Goal: Task Accomplishment & Management: Manage account settings

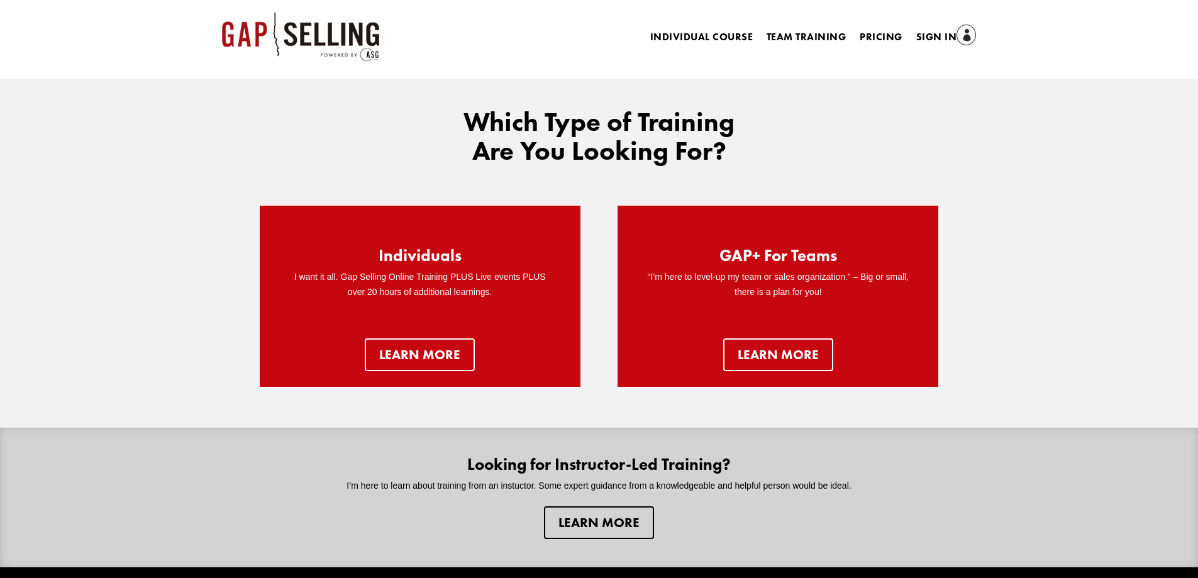
click at [923, 38] on link "Sign In" at bounding box center [946, 38] width 60 height 18
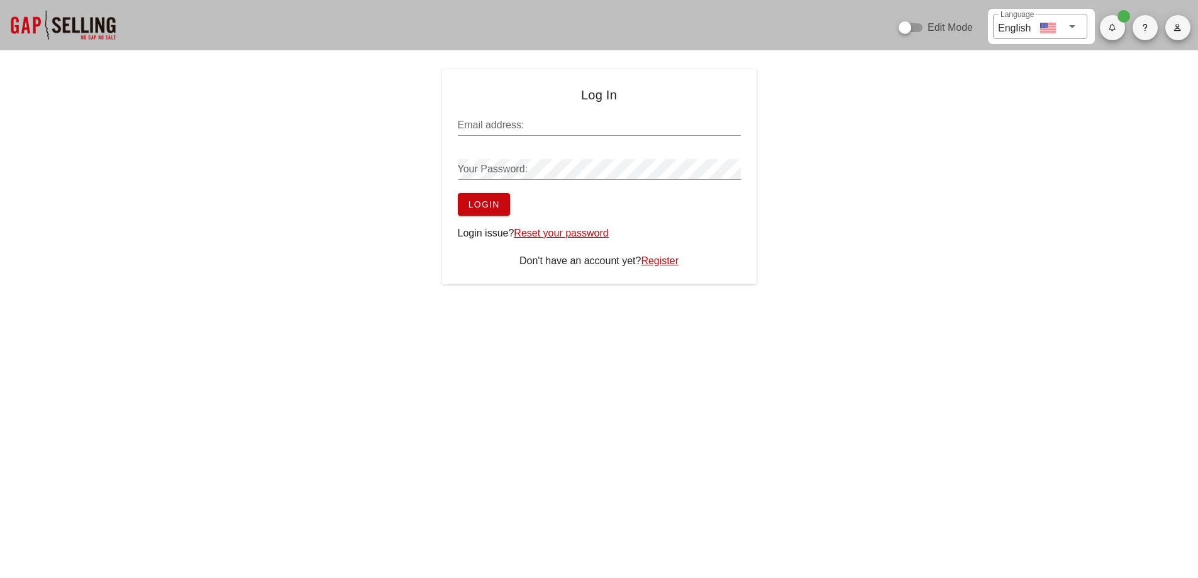
type input "sean@salesgrowth.com"
click at [477, 214] on button "Login" at bounding box center [484, 204] width 52 height 23
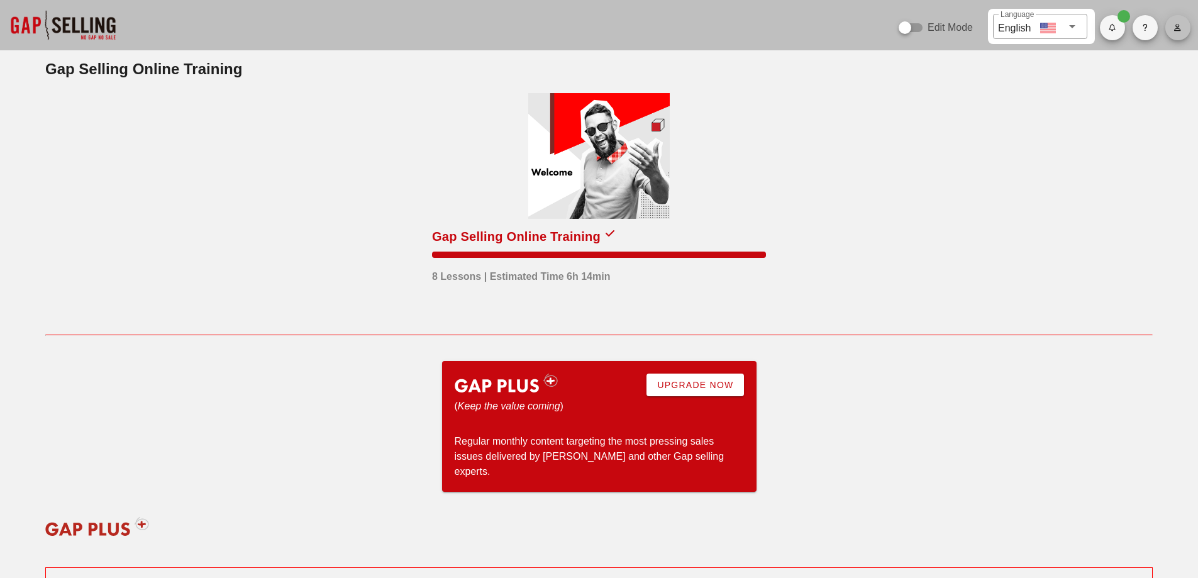
click at [1187, 35] on button "button" at bounding box center [1177, 27] width 25 height 25
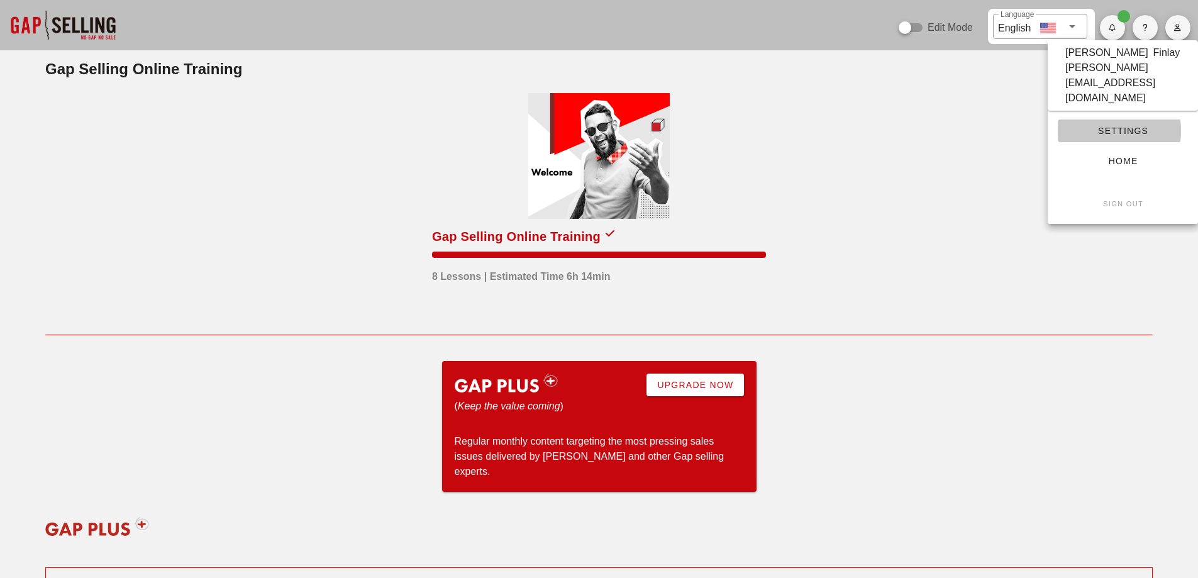
click at [1098, 126] on span "Settings" at bounding box center [1123, 131] width 110 height 10
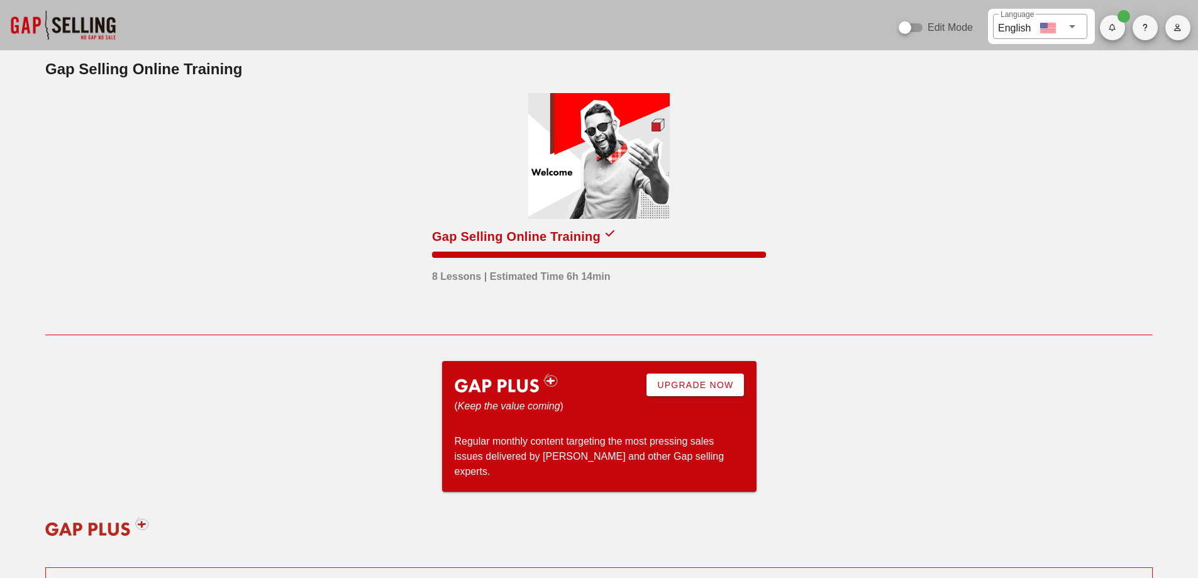
click at [1177, 29] on icon "button" at bounding box center [1177, 28] width 8 height 8
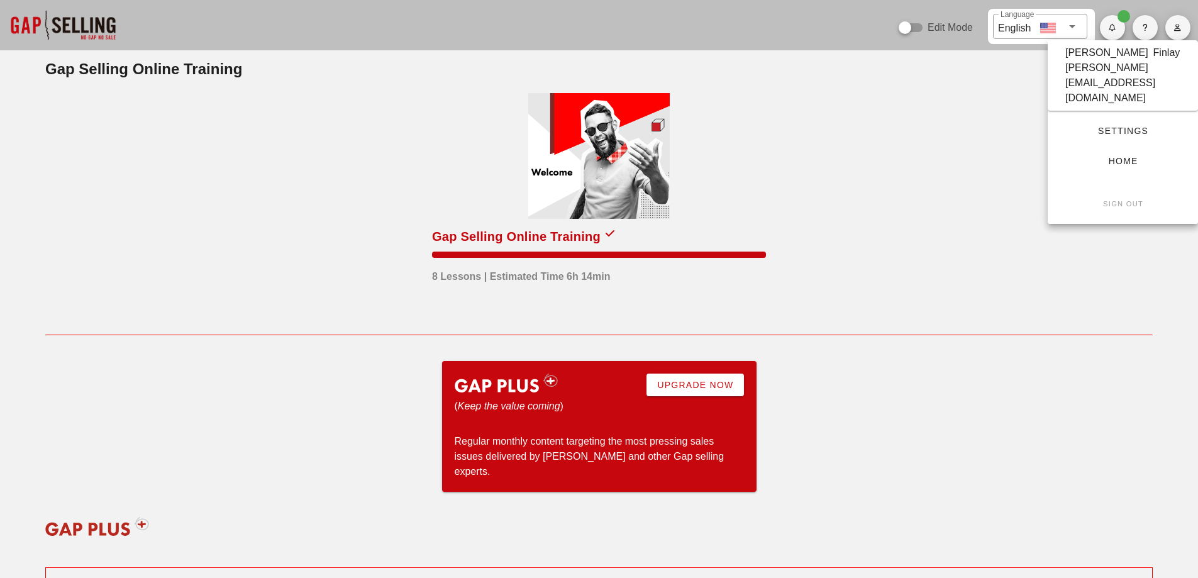
click at [1090, 126] on span "Settings" at bounding box center [1123, 131] width 110 height 10
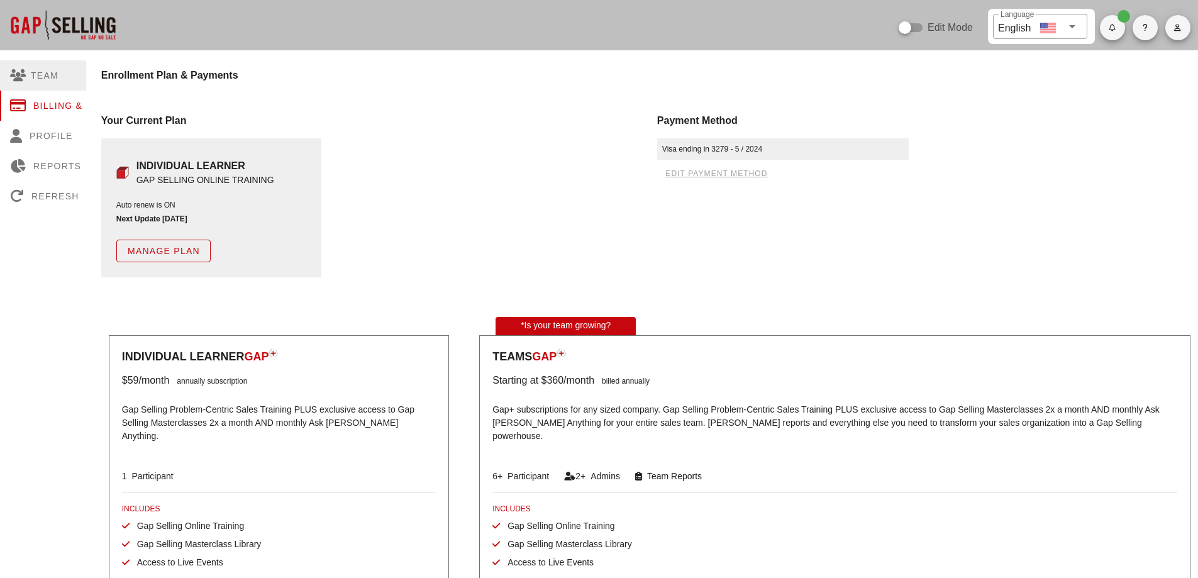
click at [40, 70] on div "Team" at bounding box center [61, 75] width 122 height 30
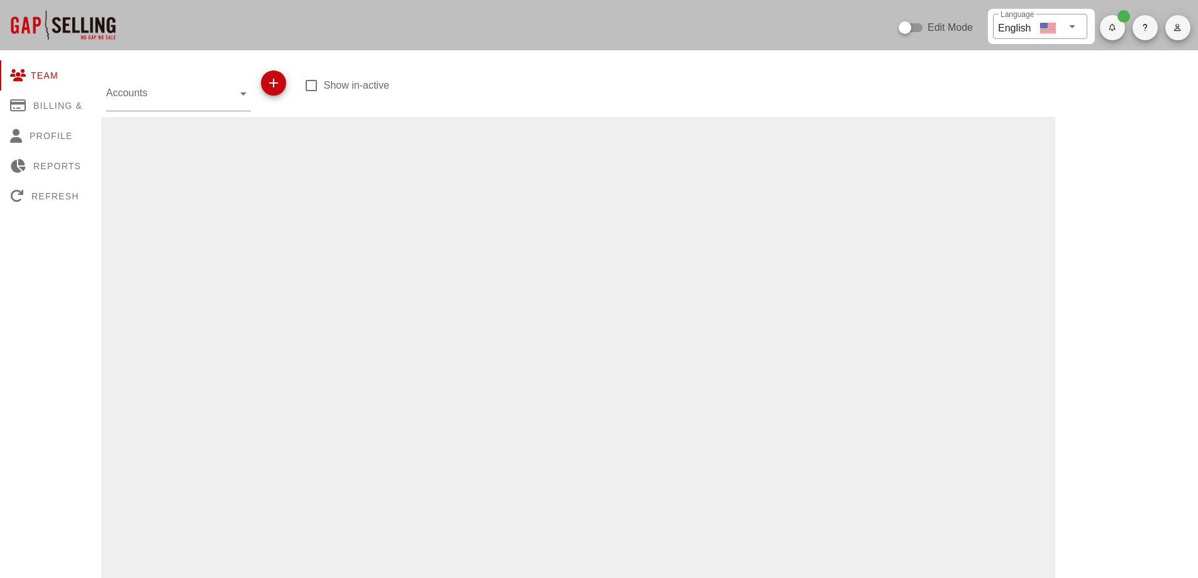
click at [147, 98] on input "Accounts" at bounding box center [169, 93] width 127 height 20
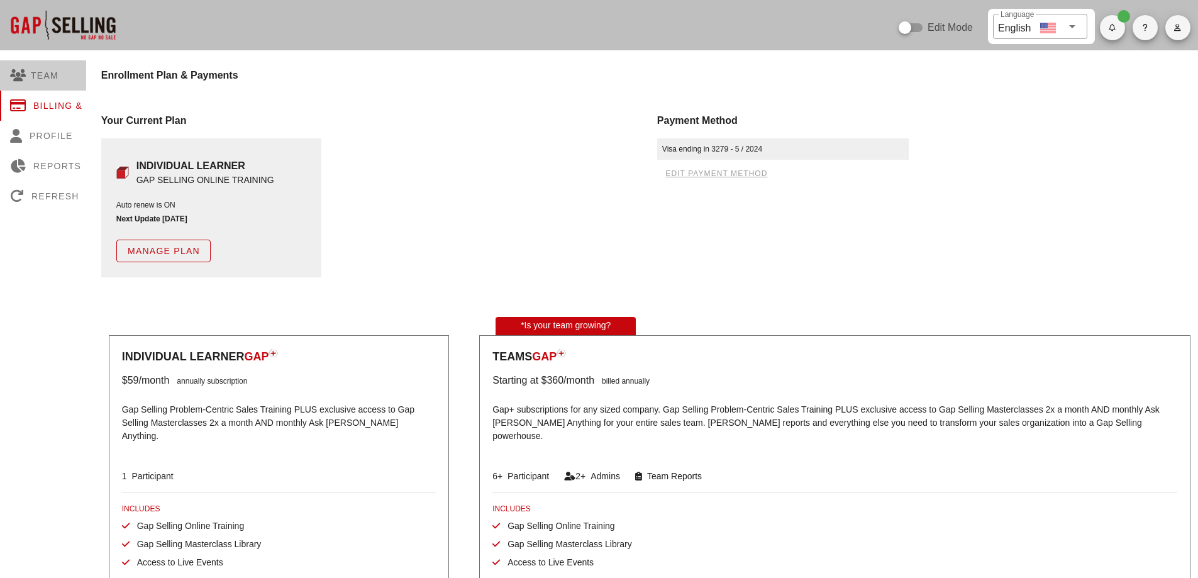
click at [61, 78] on div "Team" at bounding box center [61, 75] width 122 height 30
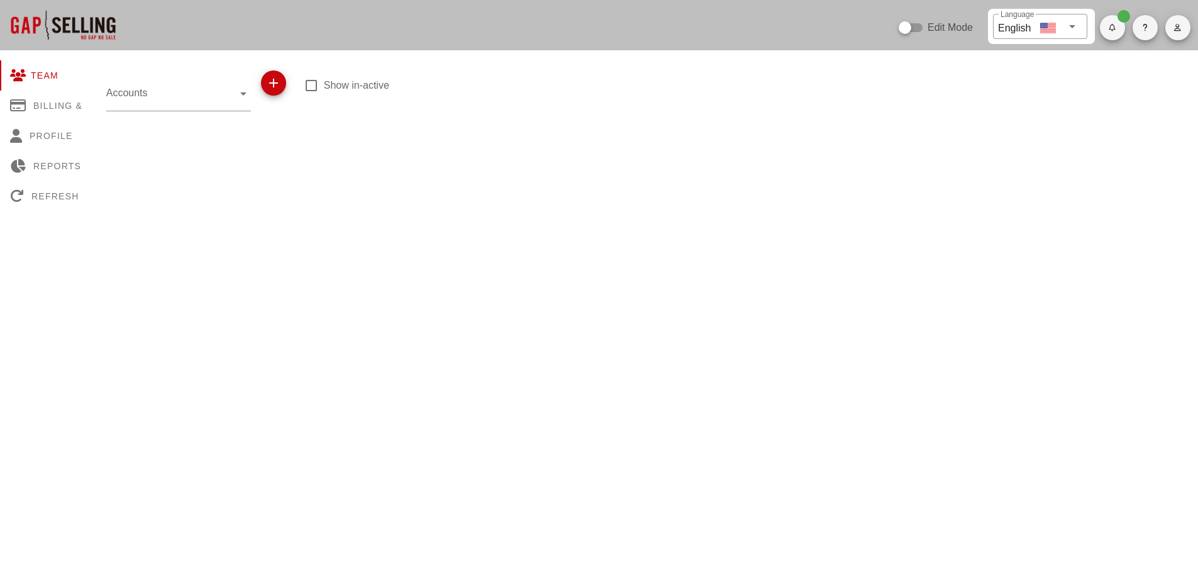
click at [187, 94] on input "Accounts" at bounding box center [169, 93] width 127 height 20
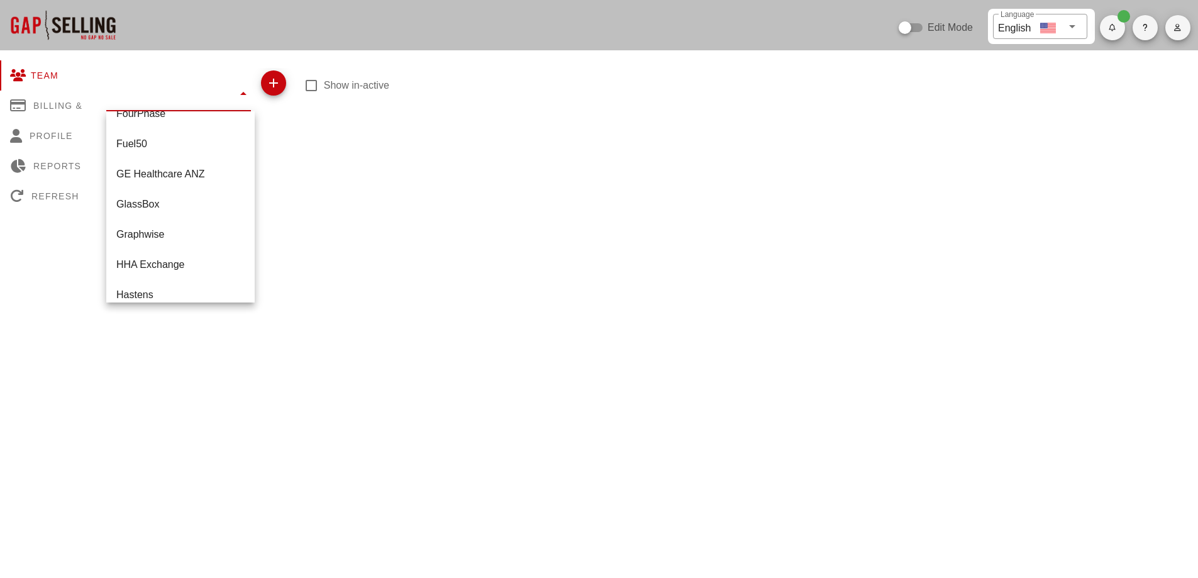
scroll to position [674, 0]
click at [161, 214] on div "Graphwise" at bounding box center [180, 212] width 128 height 12
type input "Graphwise"
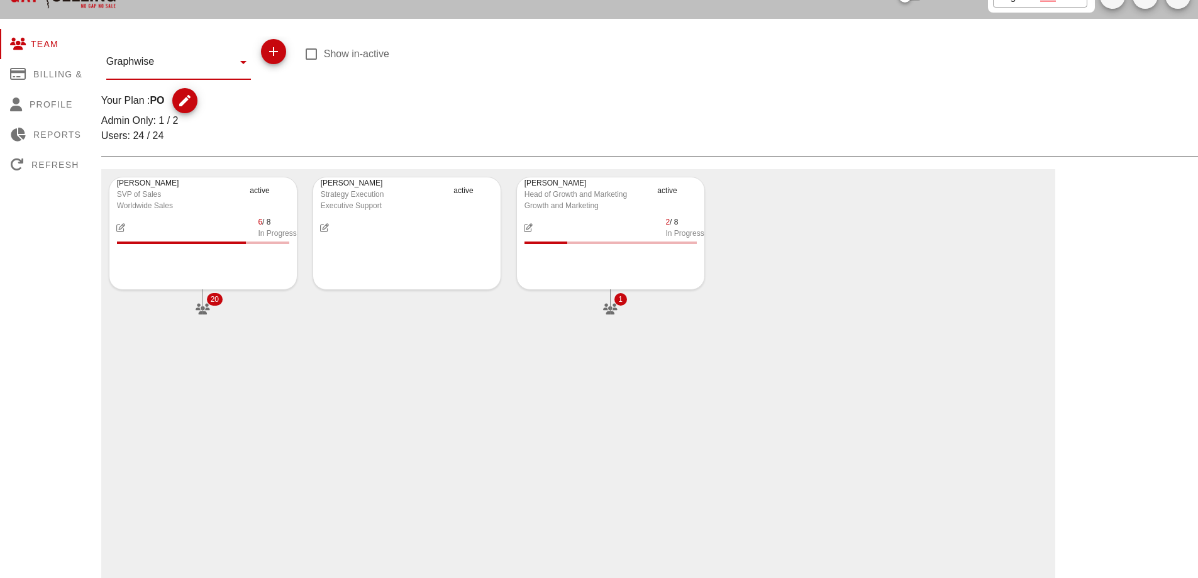
scroll to position [63, 0]
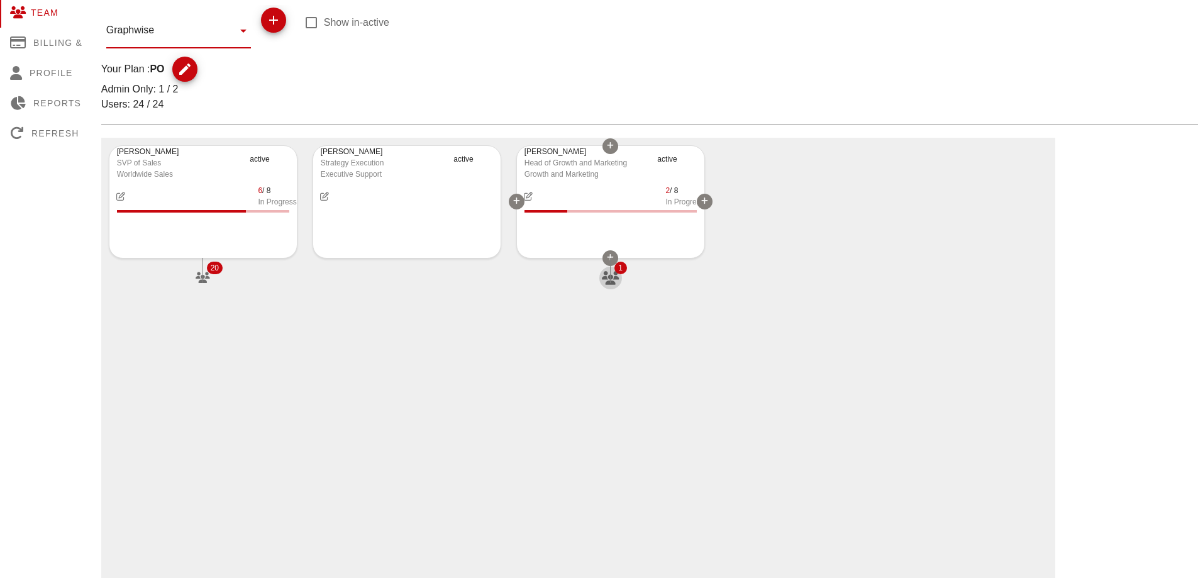
click at [613, 278] on icon "button" at bounding box center [610, 278] width 19 height 14
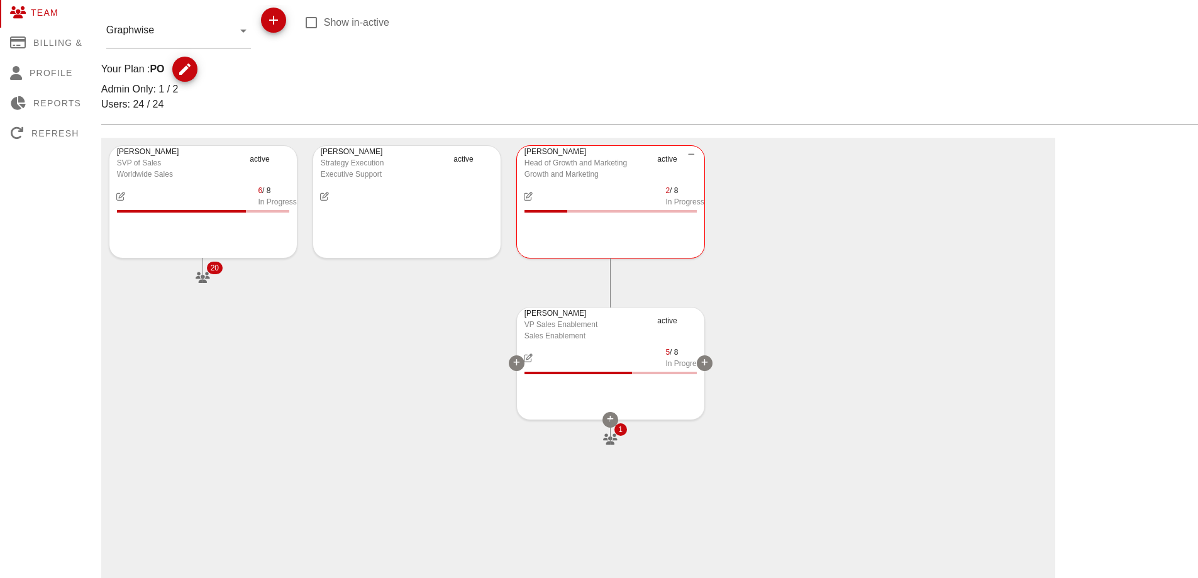
click at [621, 436] on span "button" at bounding box center [610, 439] width 23 height 11
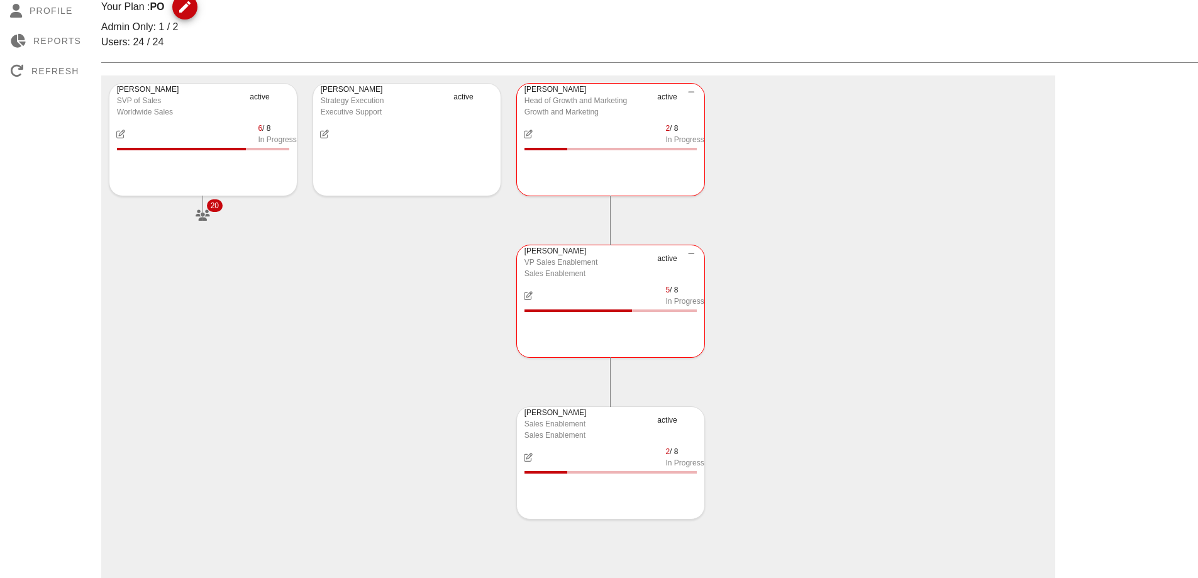
scroll to position [126, 0]
click at [202, 217] on icon "button" at bounding box center [202, 215] width 19 height 14
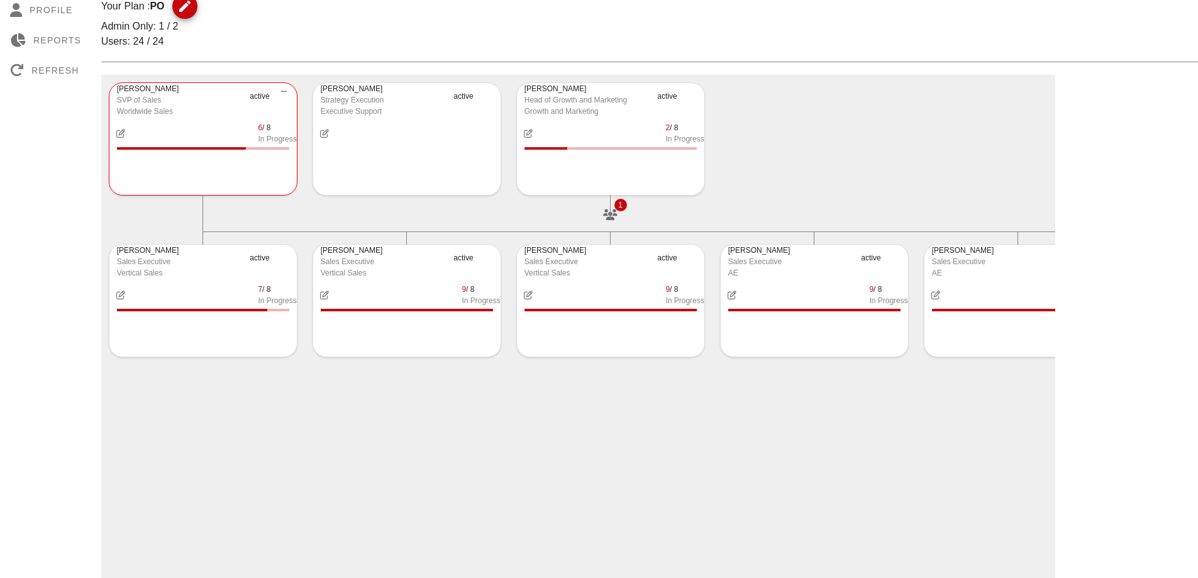
click at [714, 396] on div "Vassil Descargues Sales Executive AE active 9 / 8 In Progress" at bounding box center [815, 317] width 204 height 162
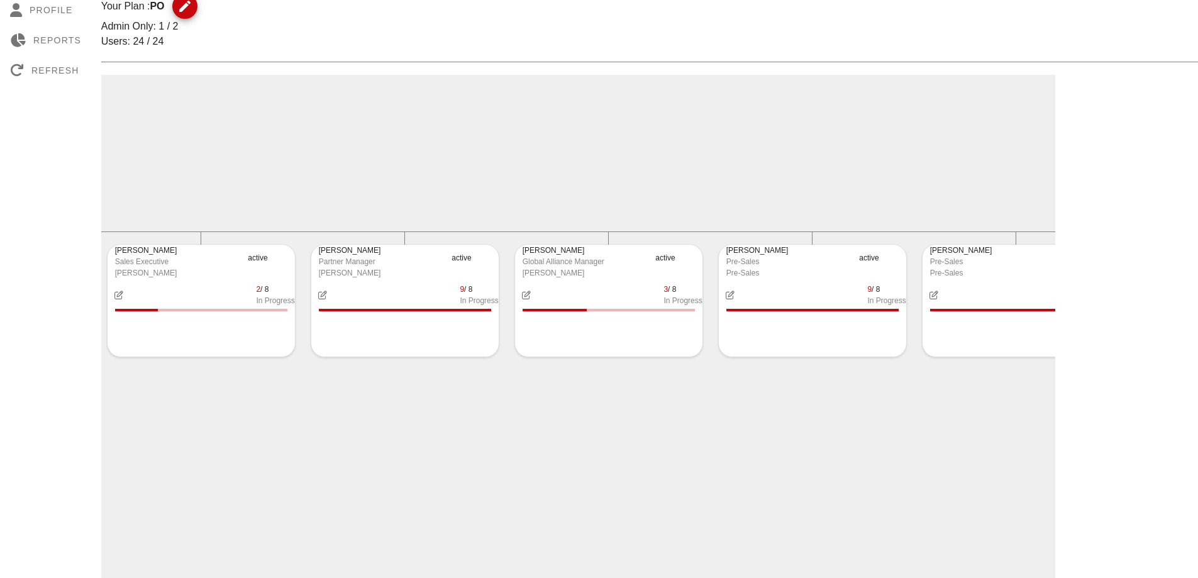
scroll to position [0, 1836]
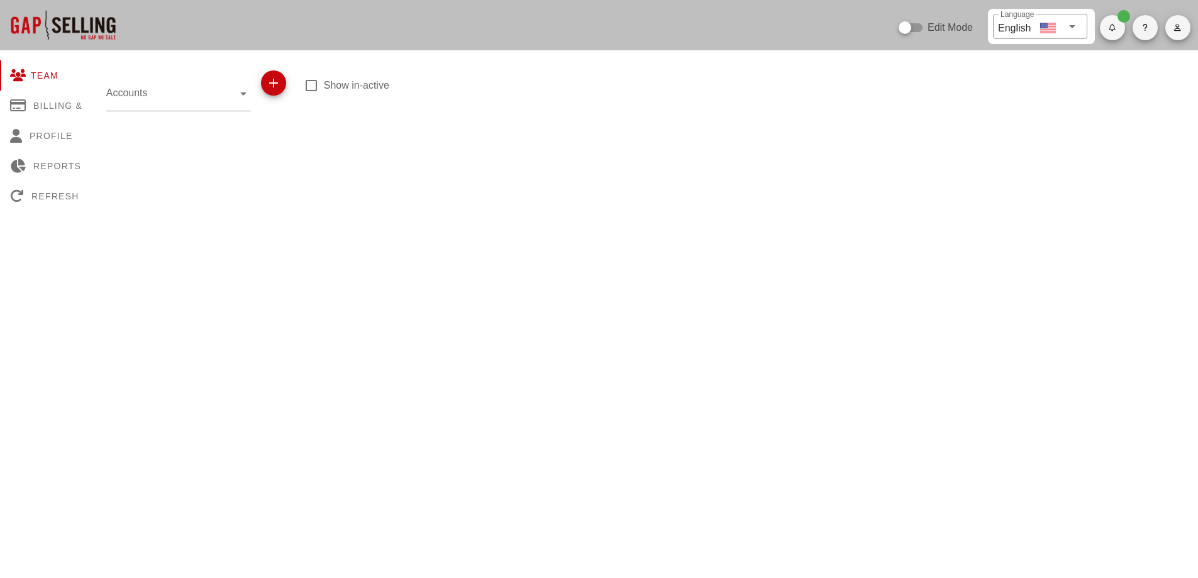
click at [182, 98] on input "Accounts" at bounding box center [169, 93] width 127 height 20
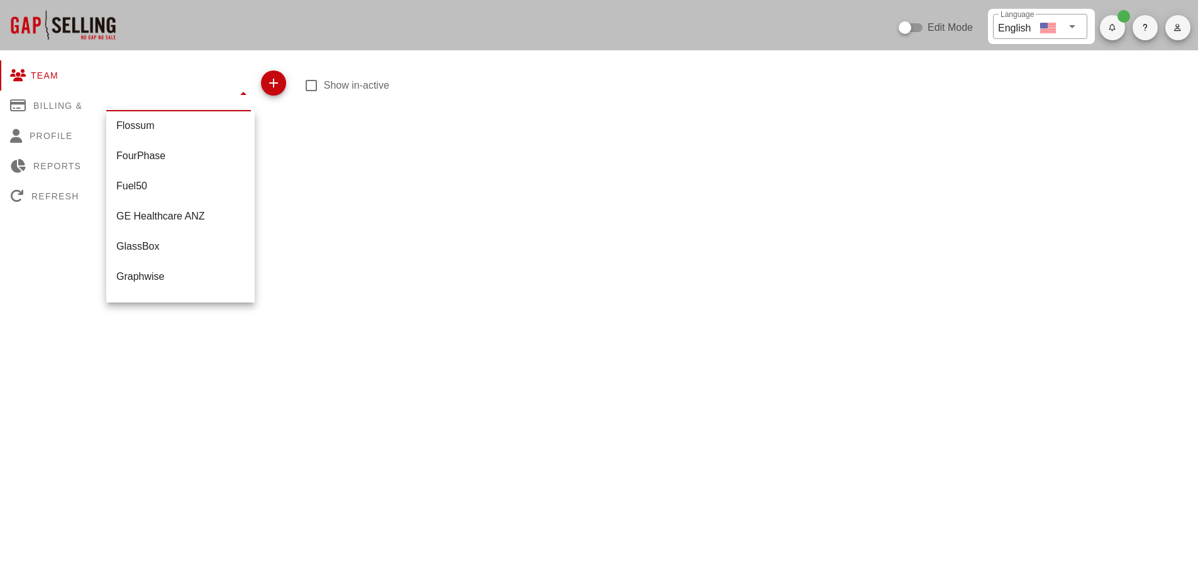
scroll to position [629, 0]
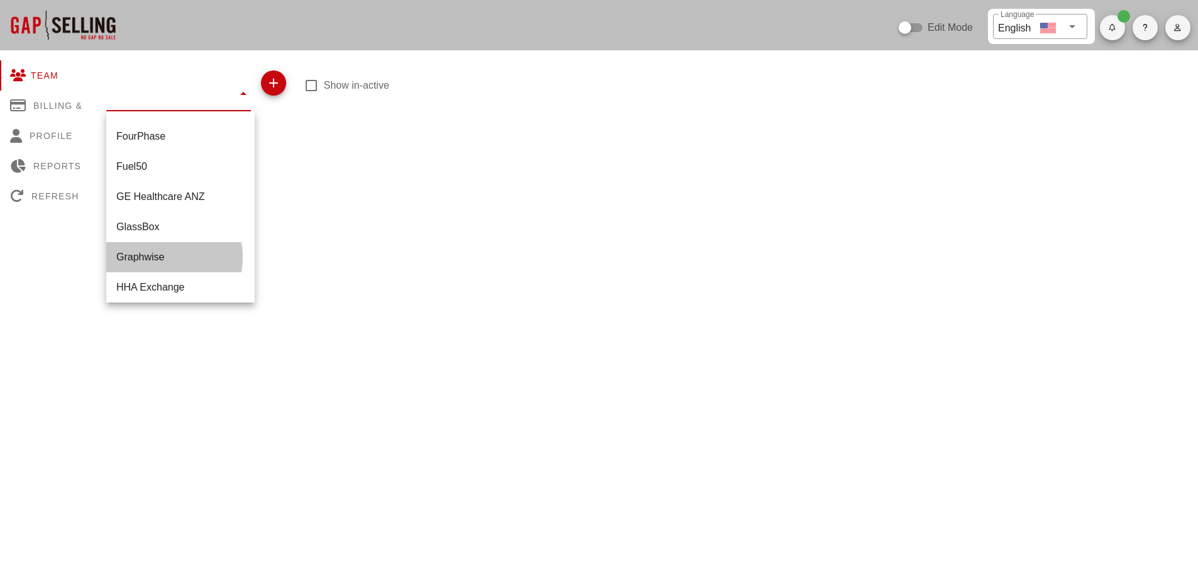
click at [160, 253] on div "Graphwise" at bounding box center [180, 257] width 128 height 12
type input "Graphwise"
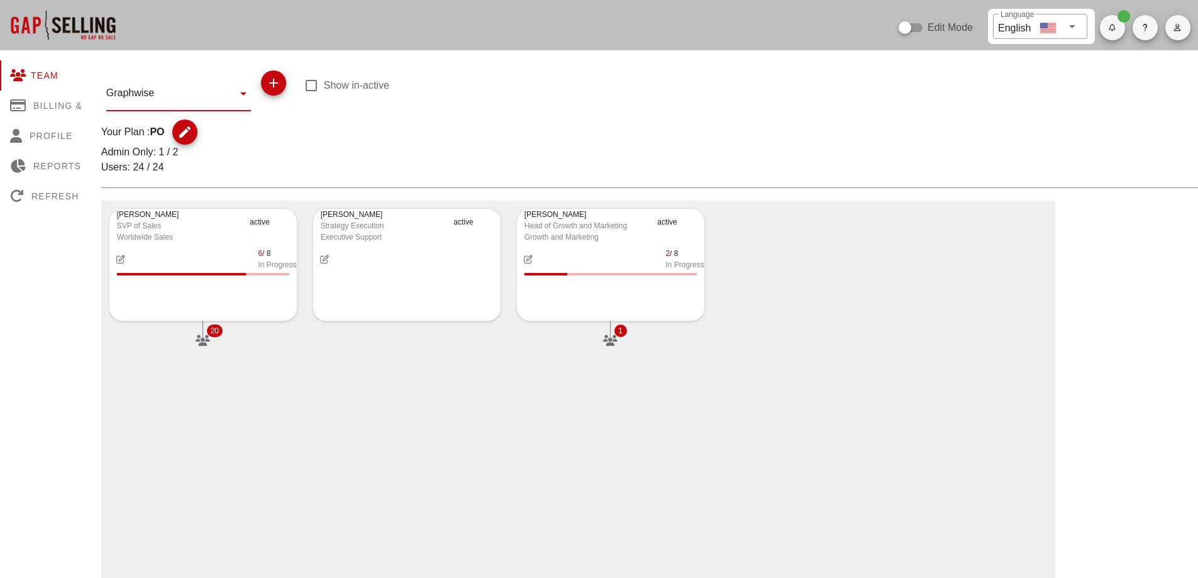
click at [188, 128] on icon "button" at bounding box center [184, 132] width 15 height 15
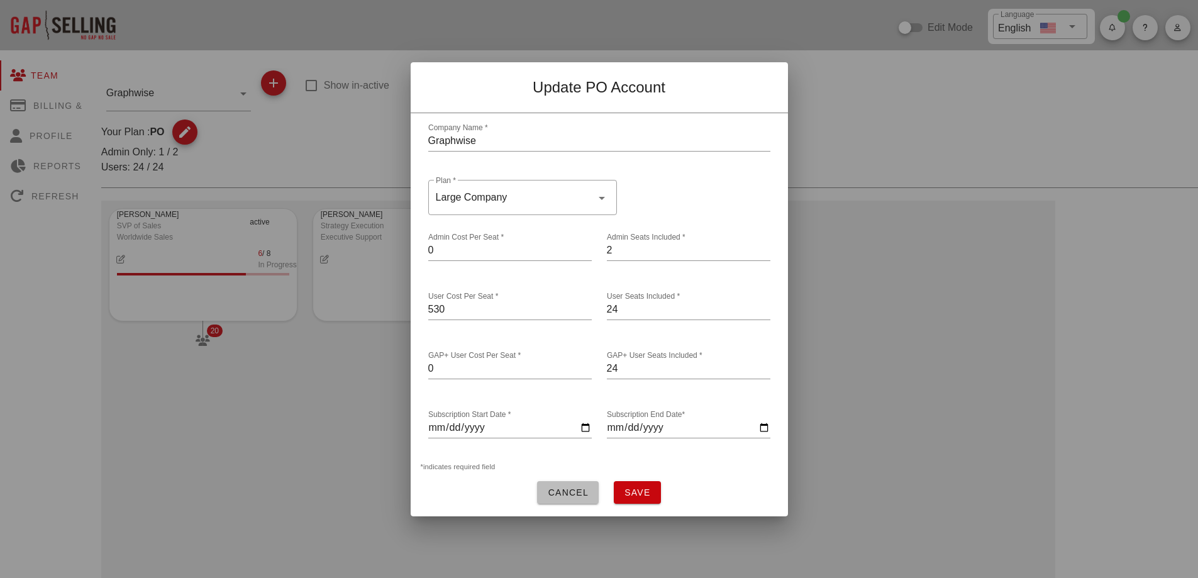
click at [567, 489] on span "Cancel" at bounding box center [568, 492] width 42 height 10
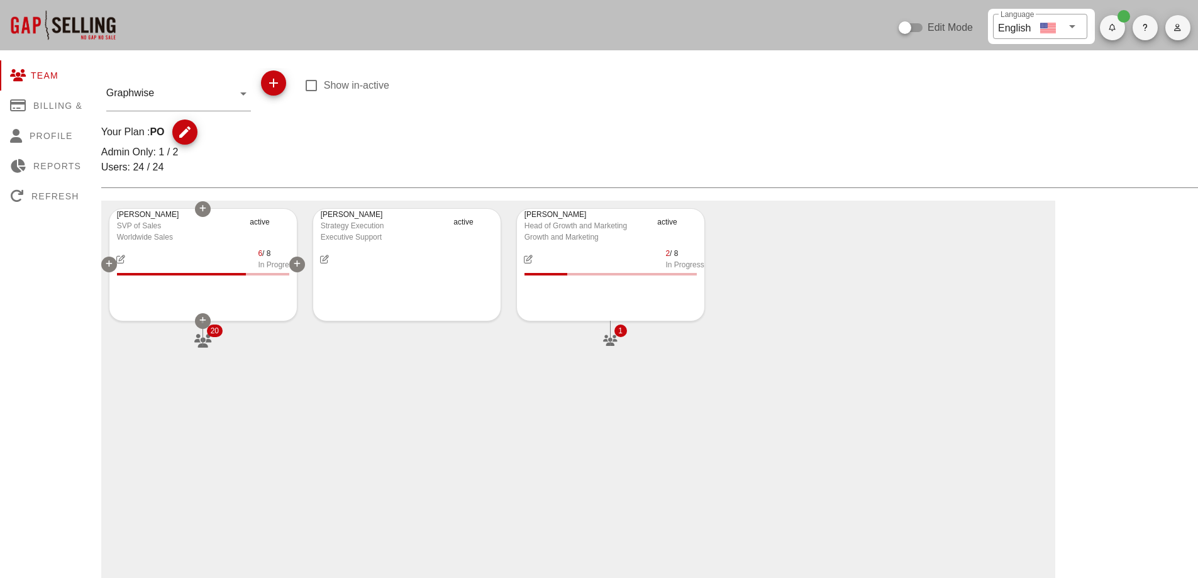
click at [210, 341] on icon "button" at bounding box center [202, 341] width 19 height 14
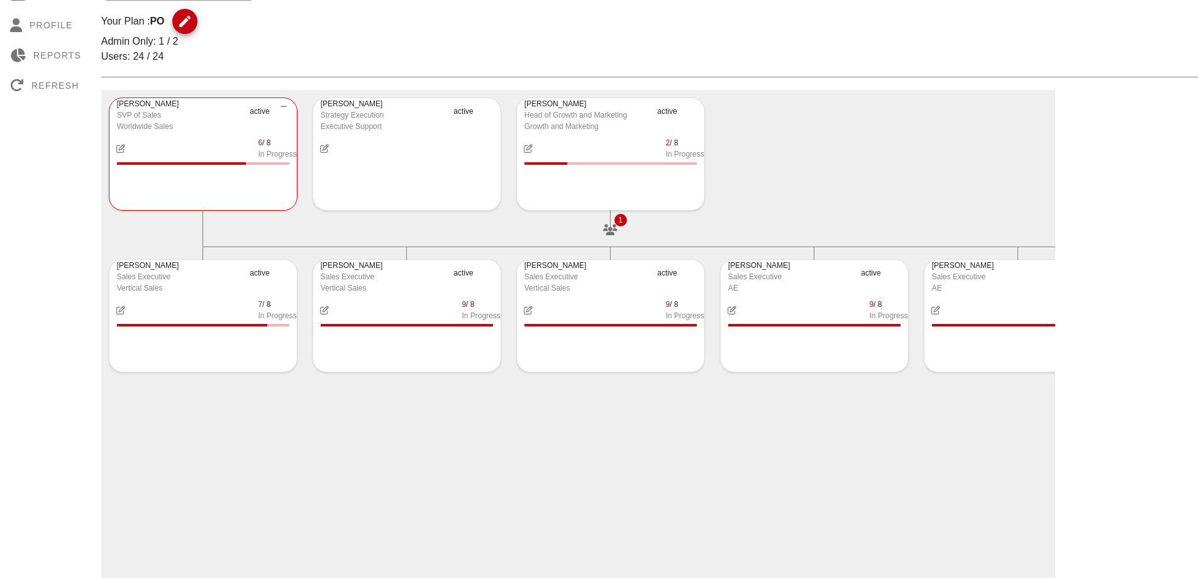
scroll to position [126, 0]
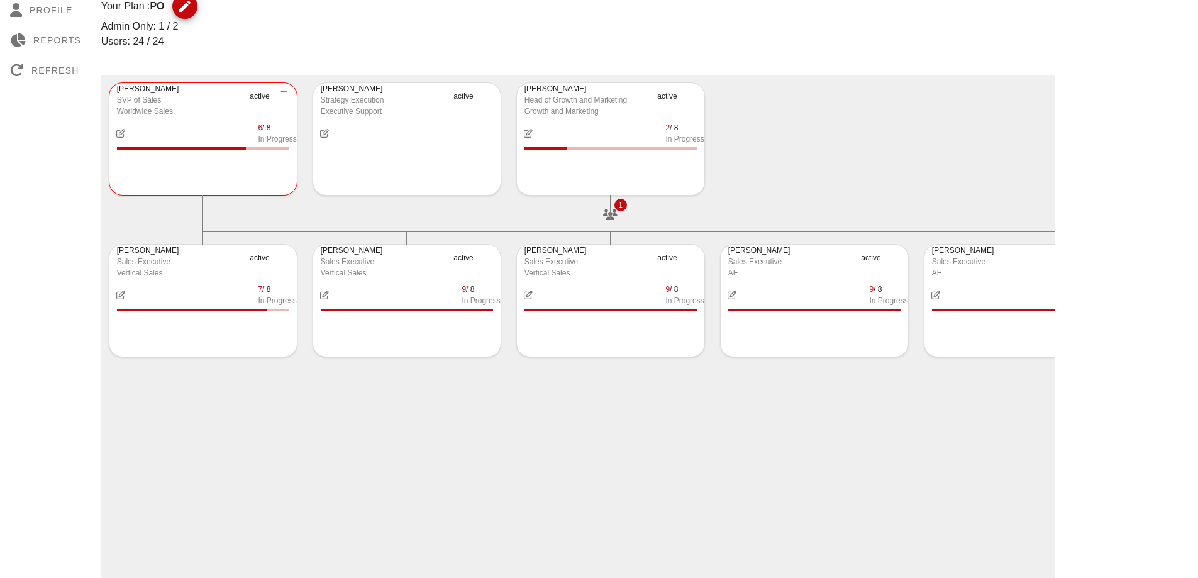
click at [611, 443] on div "[PERSON_NAME] SVP of Sales Worldwide Sales active 6 / 8 In Progress 20 [PERSON_…" at bounding box center [578, 508] width 954 height 867
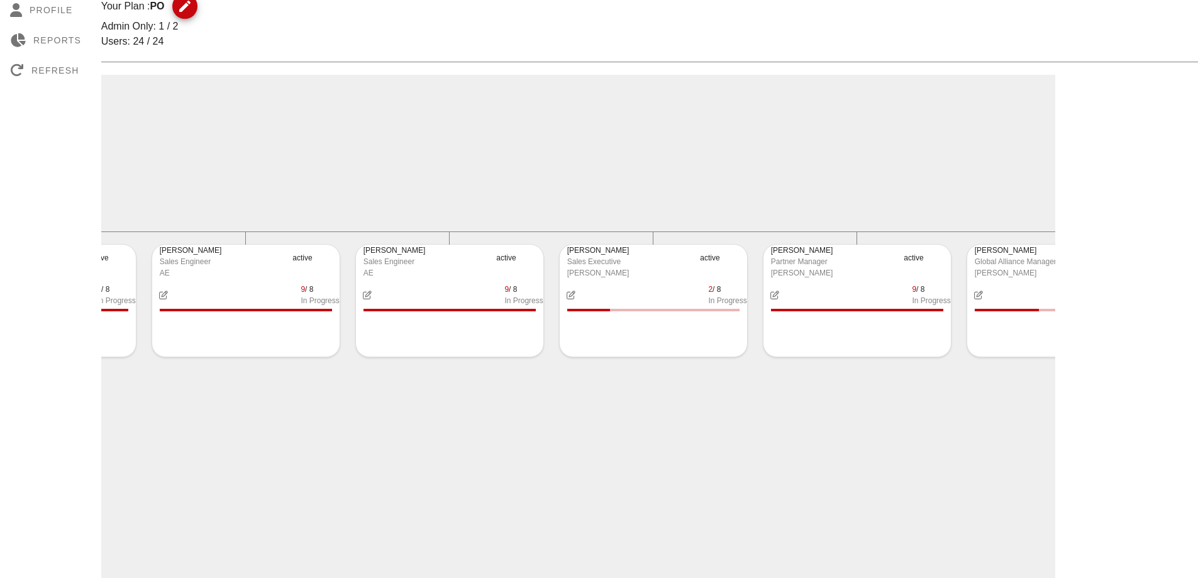
scroll to position [0, 1409]
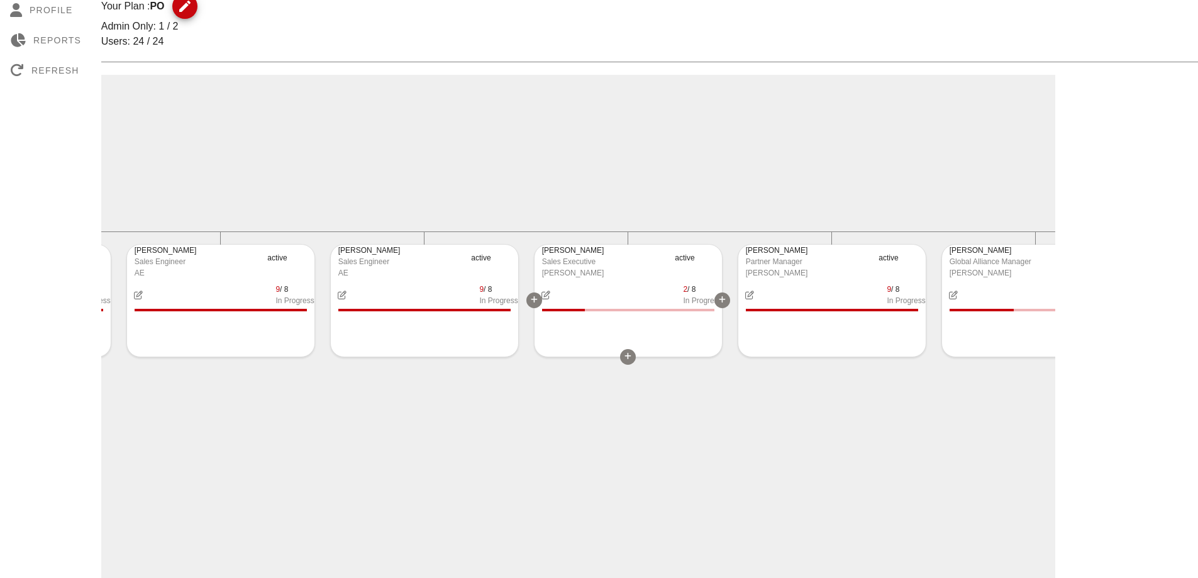
click at [574, 258] on div "Sales Executive" at bounding box center [605, 261] width 126 height 11
click at [546, 300] on button "button" at bounding box center [546, 295] width 23 height 23
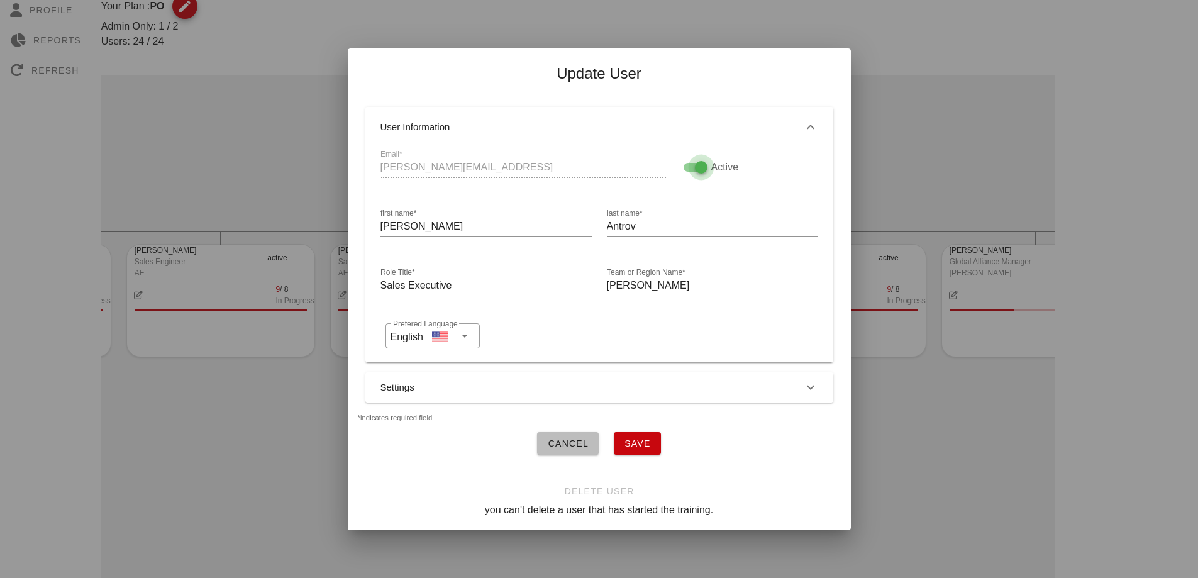
click at [704, 158] on div at bounding box center [700, 167] width 21 height 21
checkbox input "false"
click at [643, 438] on span "Save" at bounding box center [637, 443] width 27 height 10
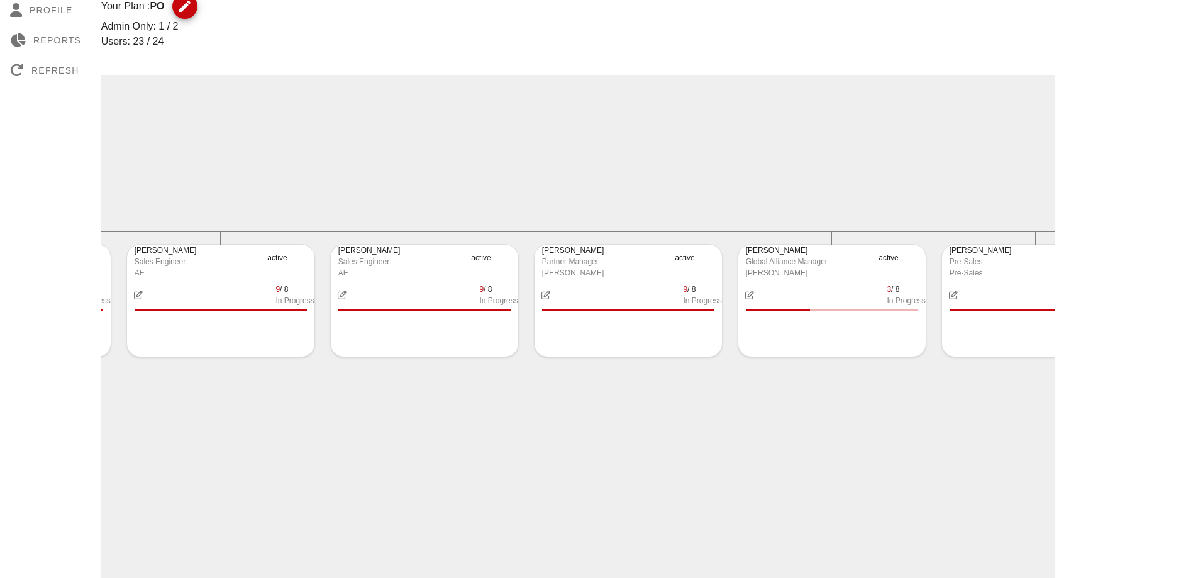
click at [470, 452] on div "[PERSON_NAME] SVP of Sales Worldwide Sales active 6 / 8 In Progress 19 [PERSON_…" at bounding box center [578, 508] width 954 height 867
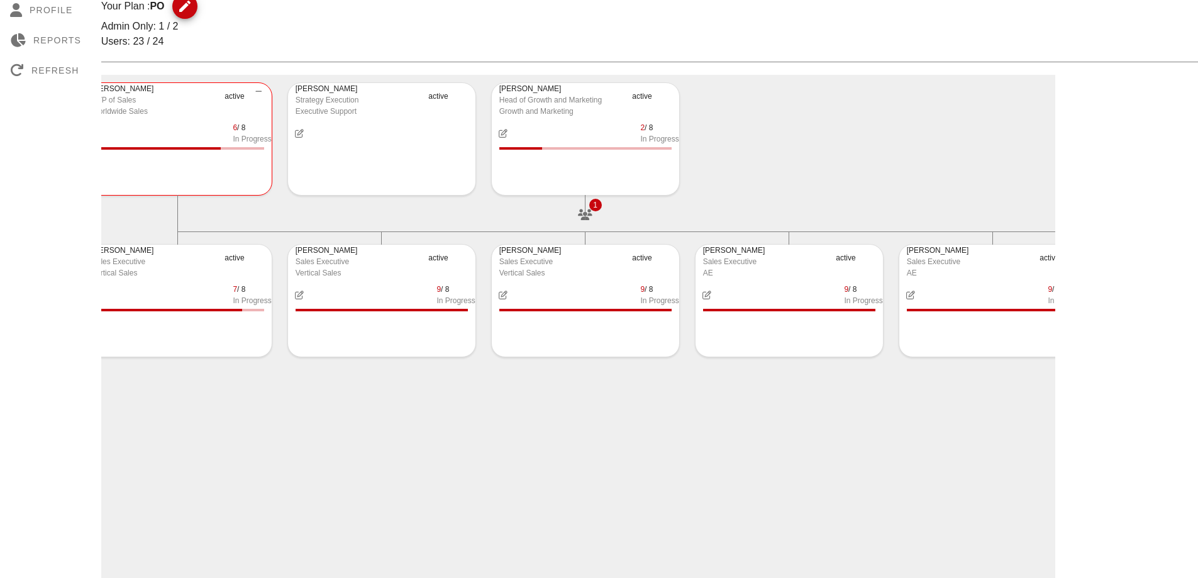
scroll to position [0, 0]
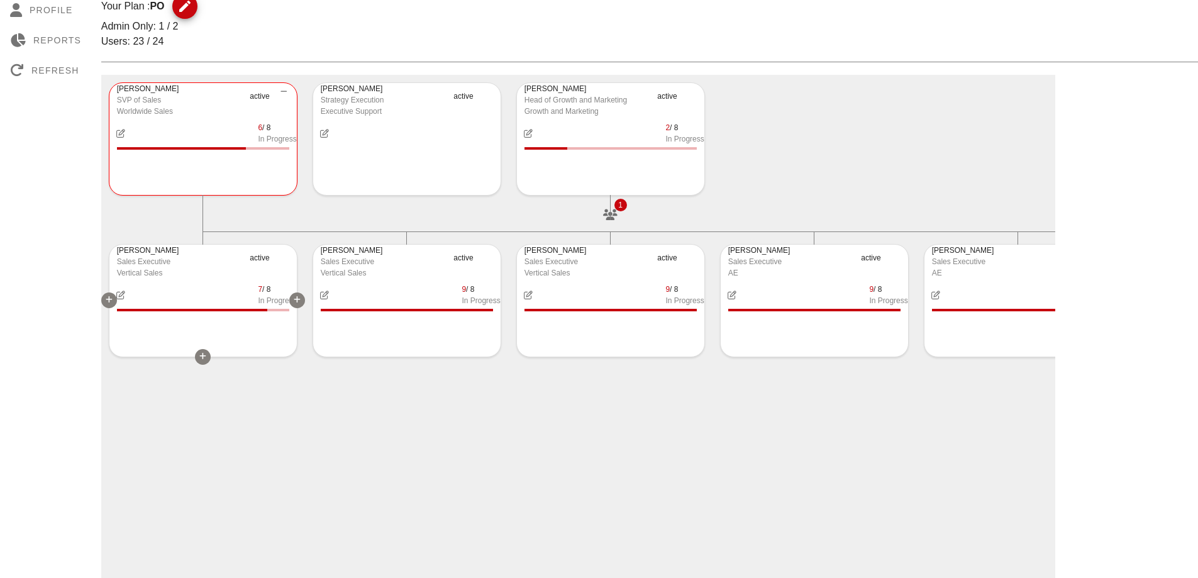
click at [113, 298] on div at bounding box center [109, 300] width 16 height 16
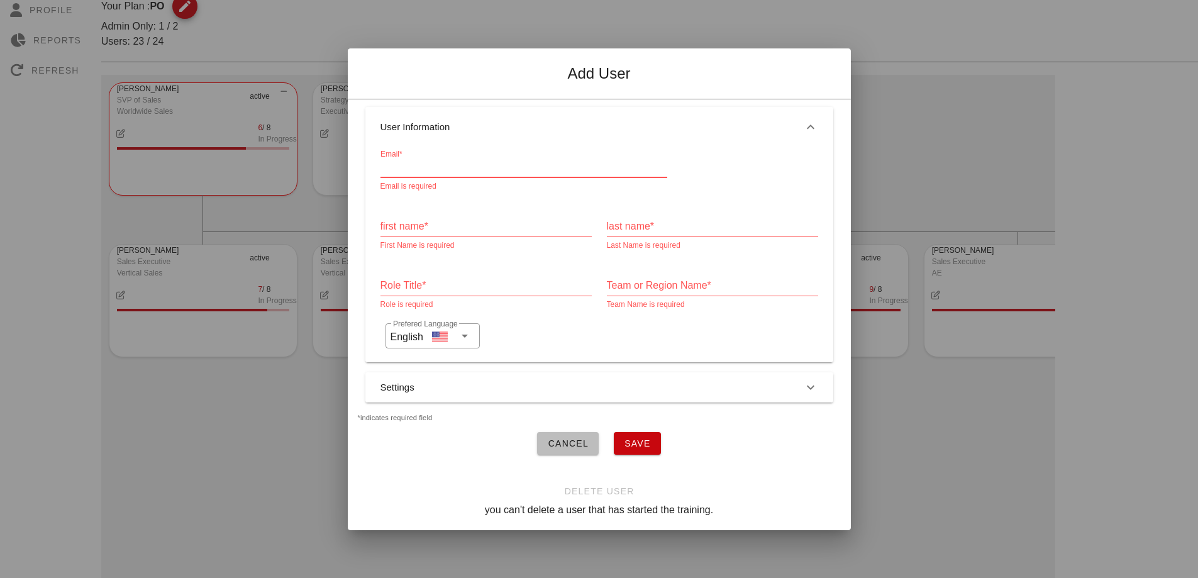
click at [492, 157] on input "Email*" at bounding box center [523, 167] width 287 height 20
paste input "[PERSON_NAME][EMAIL_ADDRESS][PERSON_NAME]"
type input "[PERSON_NAME][EMAIL_ADDRESS][PERSON_NAME]"
click at [462, 219] on input "first name*" at bounding box center [485, 226] width 211 height 20
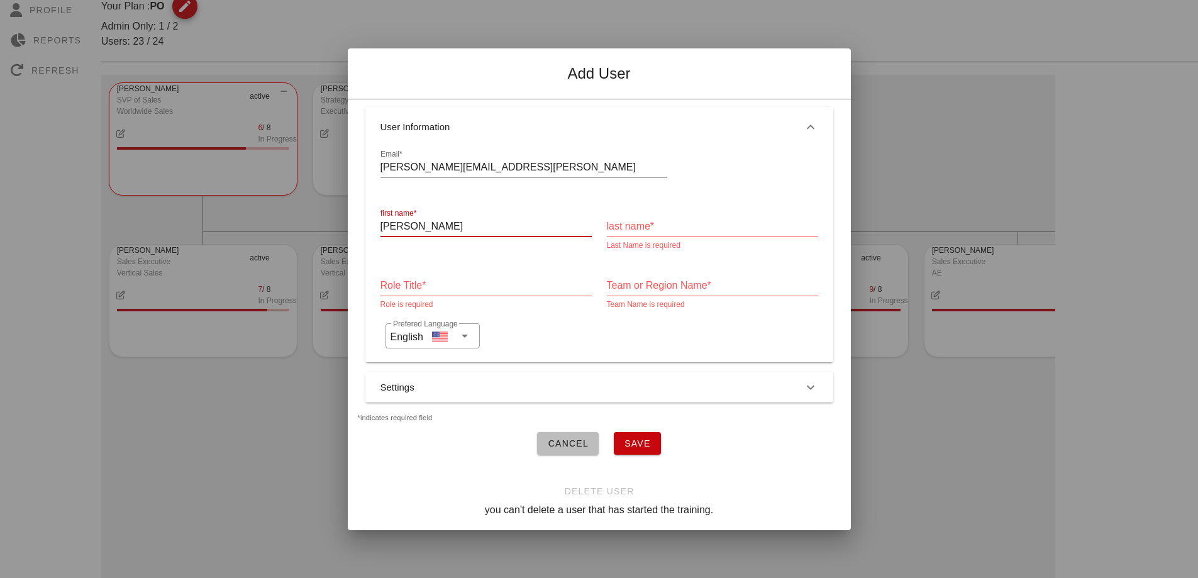
type input "[PERSON_NAME]"
type input "N/A"
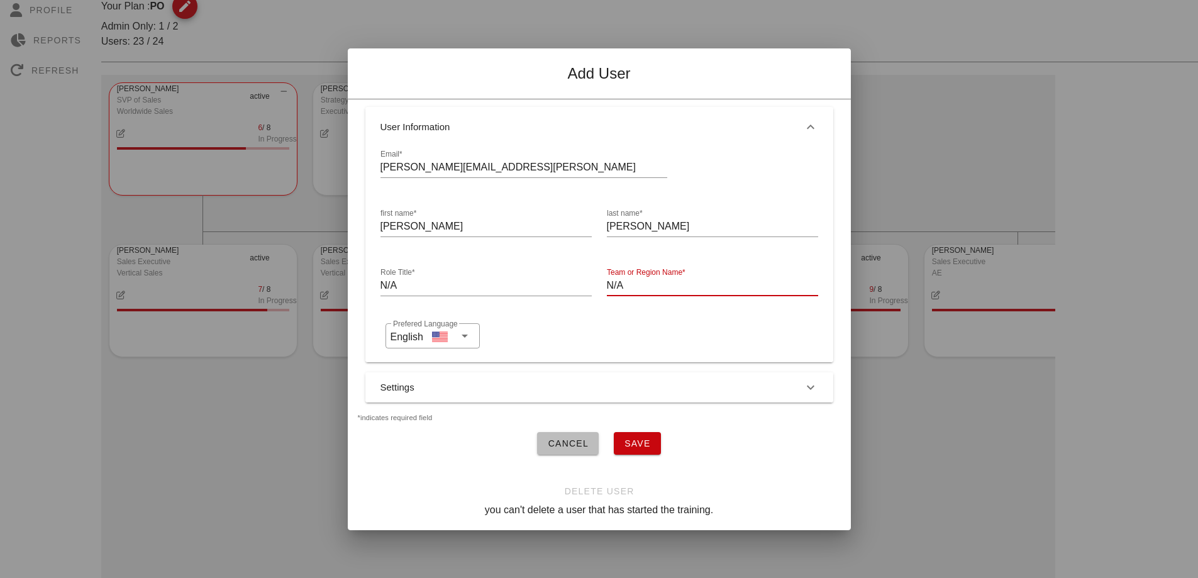
type input "N/A"
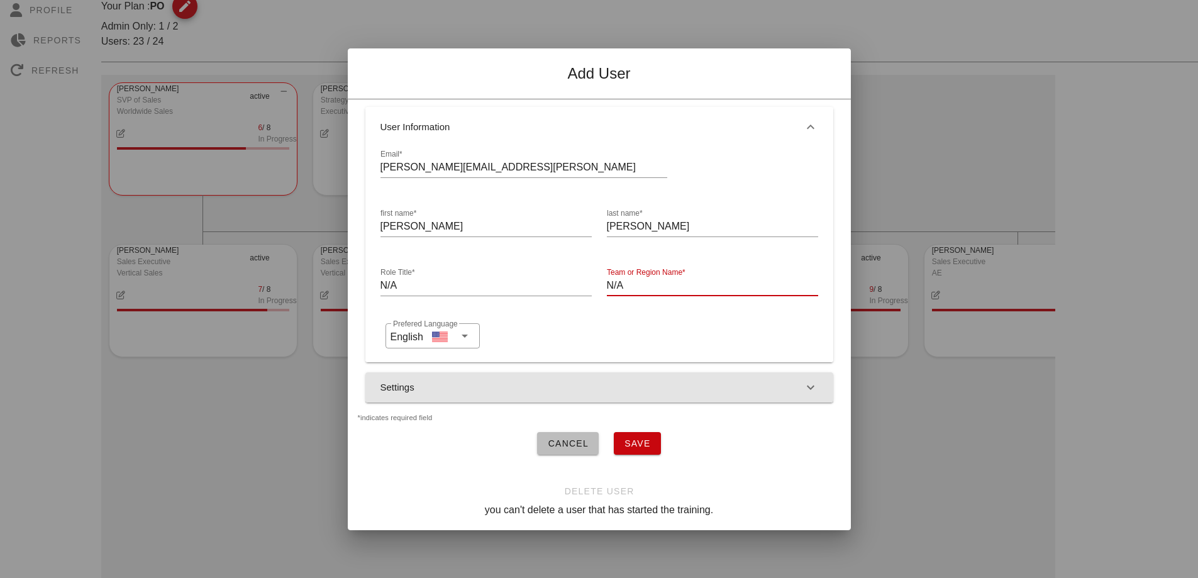
click at [458, 383] on button "Settings" at bounding box center [599, 387] width 468 height 30
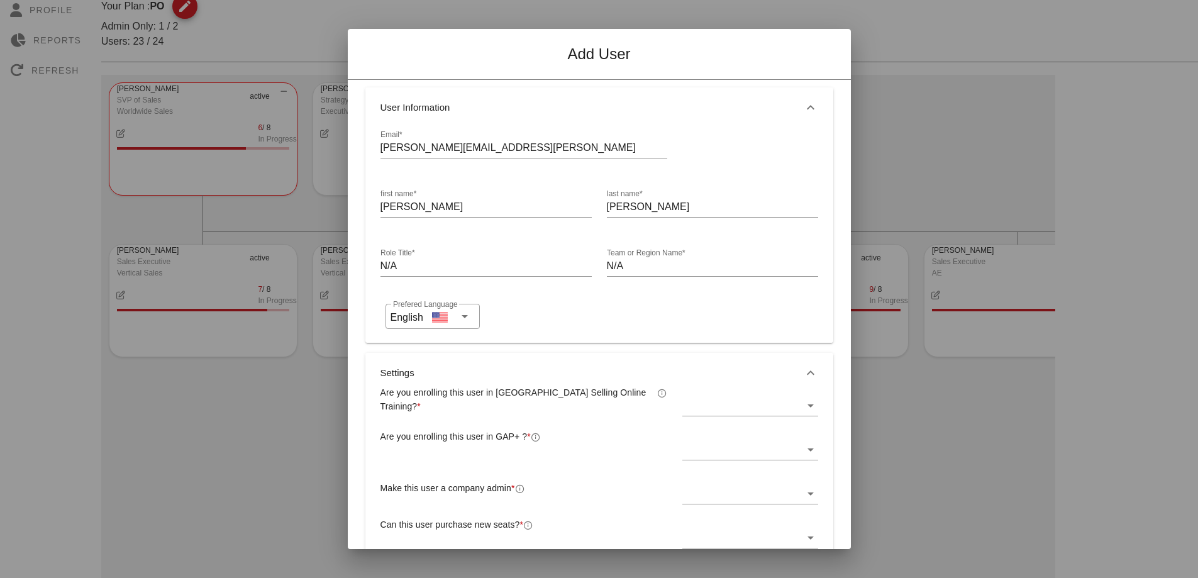
click at [738, 397] on div at bounding box center [741, 406] width 118 height 20
click at [720, 415] on div "Yes" at bounding box center [742, 415] width 113 height 12
click at [736, 440] on div at bounding box center [741, 450] width 118 height 20
click at [731, 458] on div "Yes" at bounding box center [742, 459] width 113 height 12
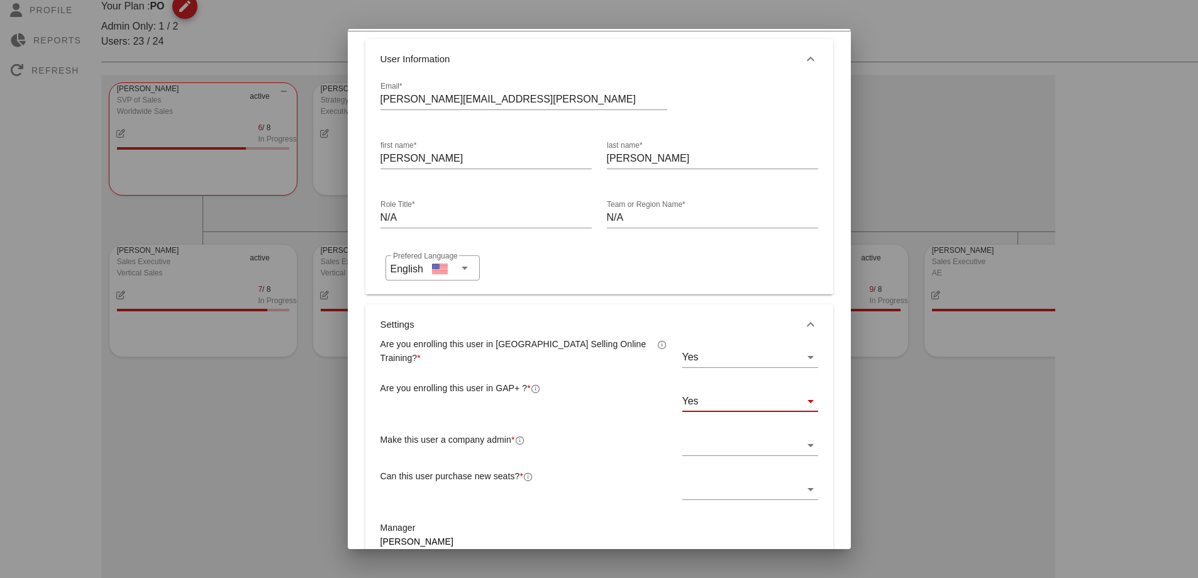
scroll to position [126, 0]
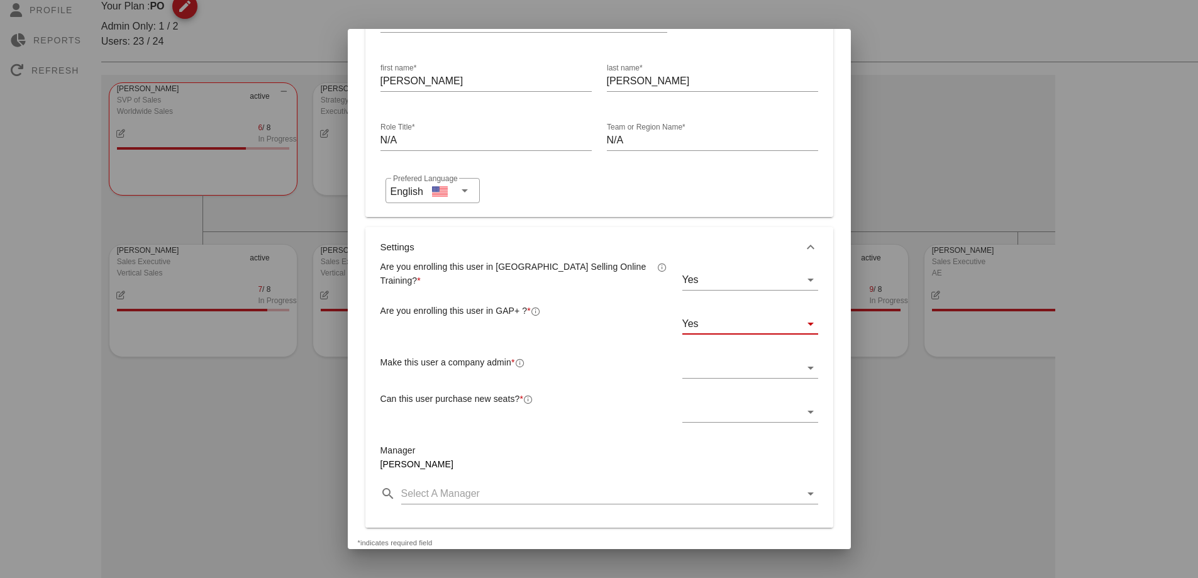
click at [712, 369] on div at bounding box center [741, 368] width 118 height 20
click at [713, 402] on div "No" at bounding box center [742, 408] width 113 height 12
click at [728, 416] on div at bounding box center [741, 412] width 118 height 20
click at [714, 452] on div "No" at bounding box center [742, 452] width 113 height 12
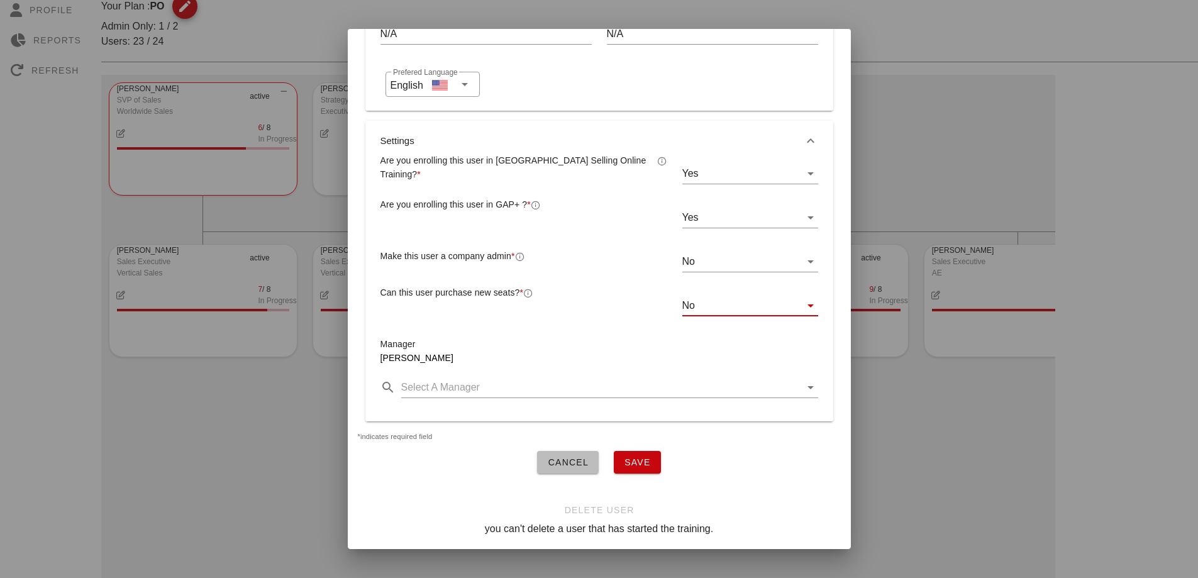
scroll to position [241, 0]
click at [634, 457] on span "Save" at bounding box center [637, 462] width 27 height 10
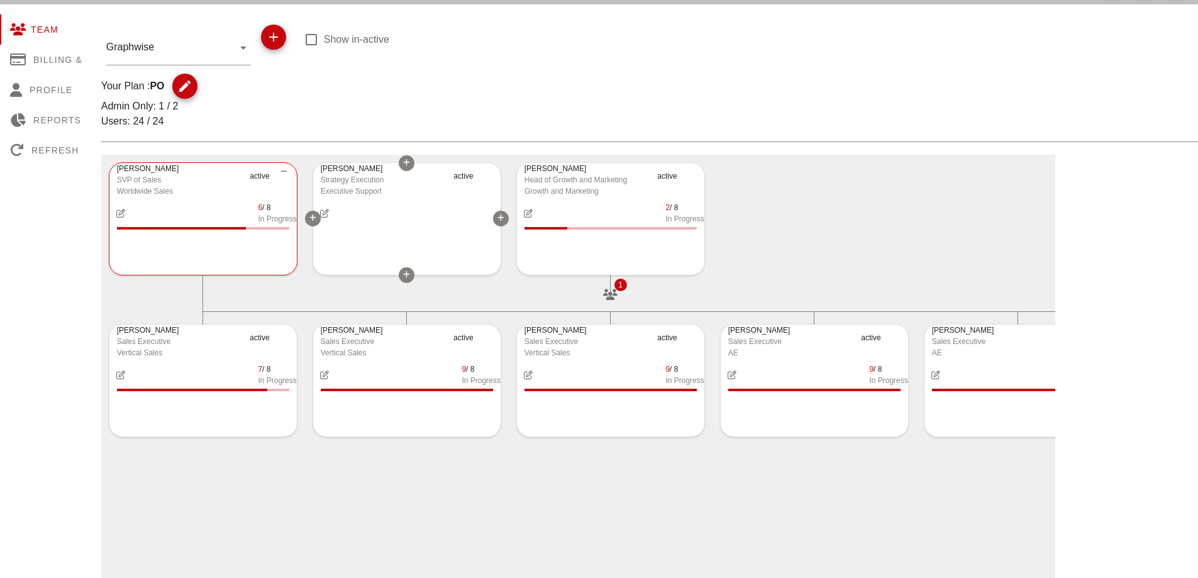
scroll to position [0, 0]
